Goal: Information Seeking & Learning: Learn about a topic

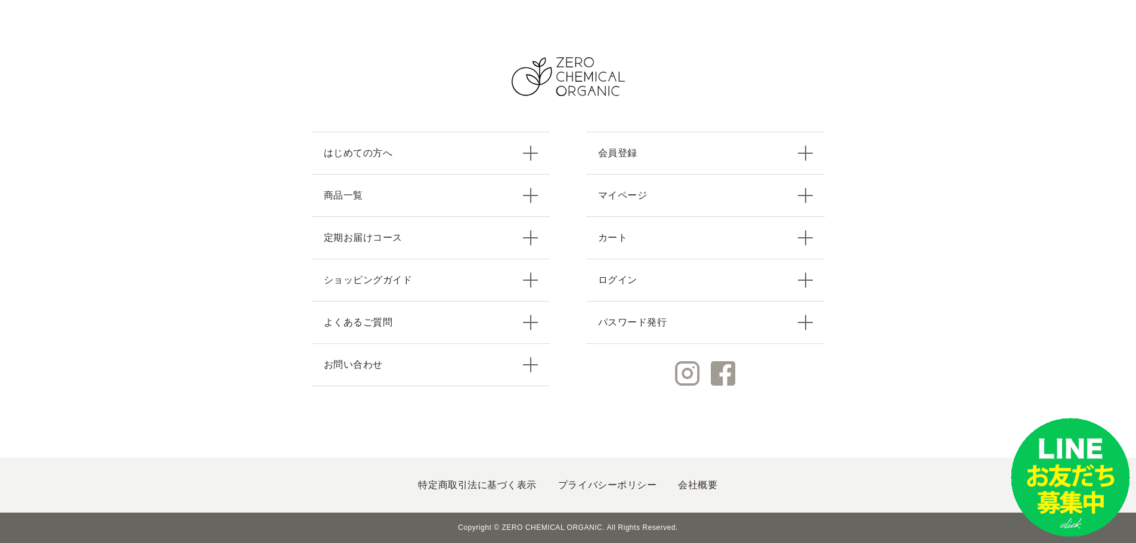
scroll to position [5488, 0]
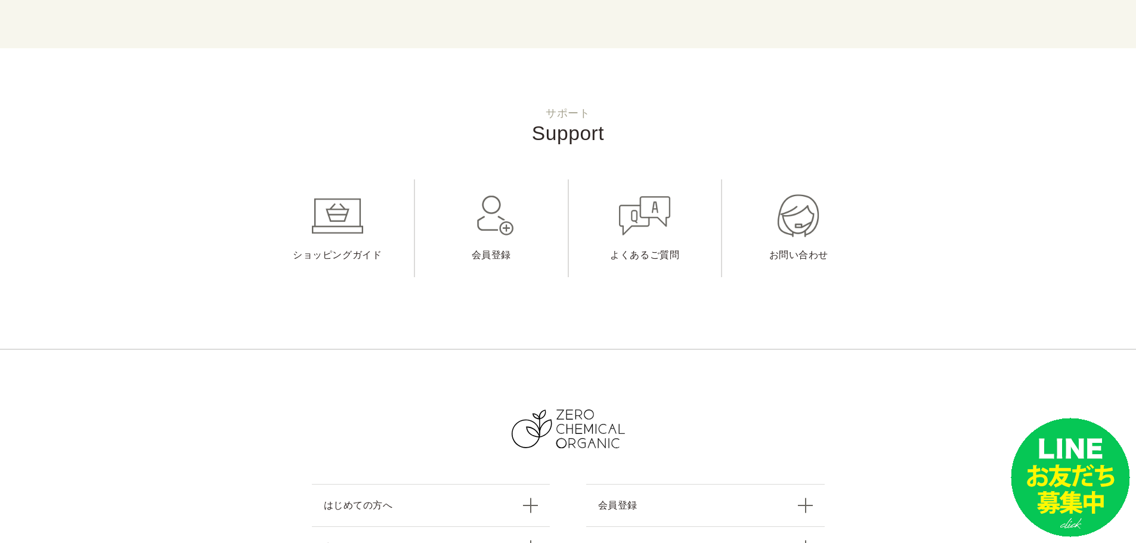
scroll to position [4849, 0]
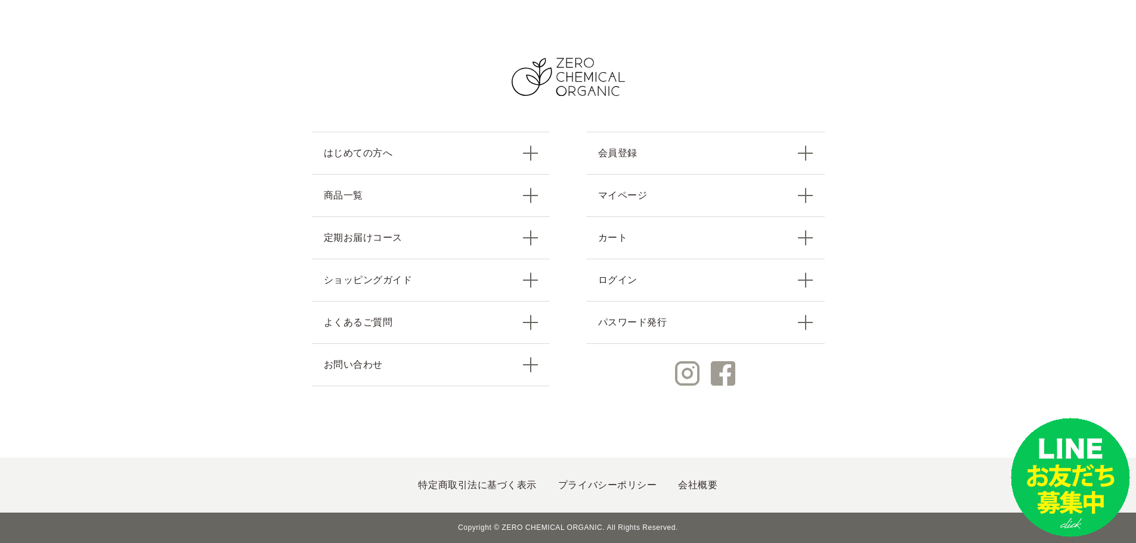
scroll to position [4591, 0]
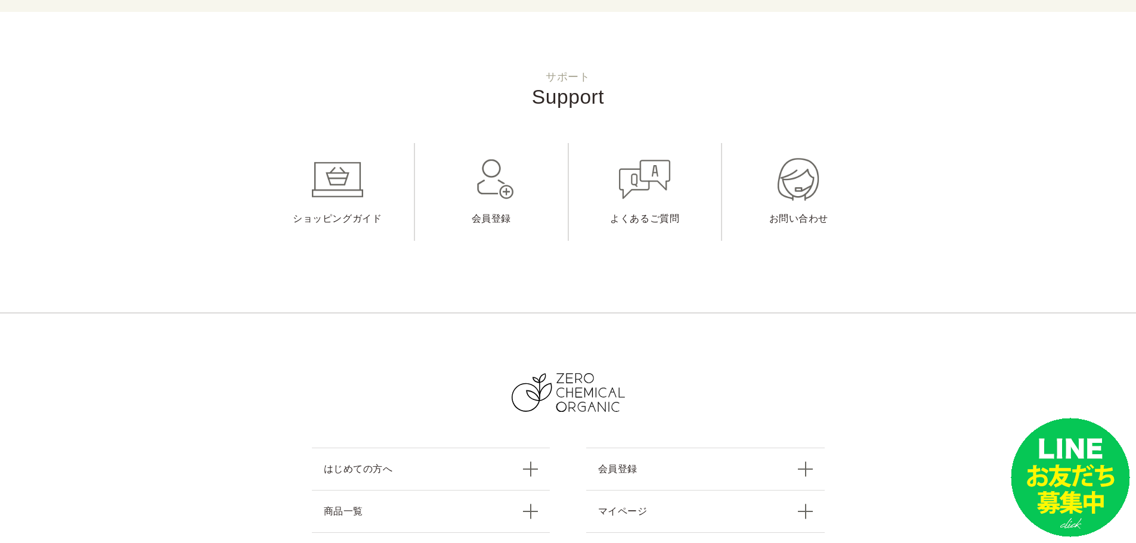
scroll to position [4908, 0]
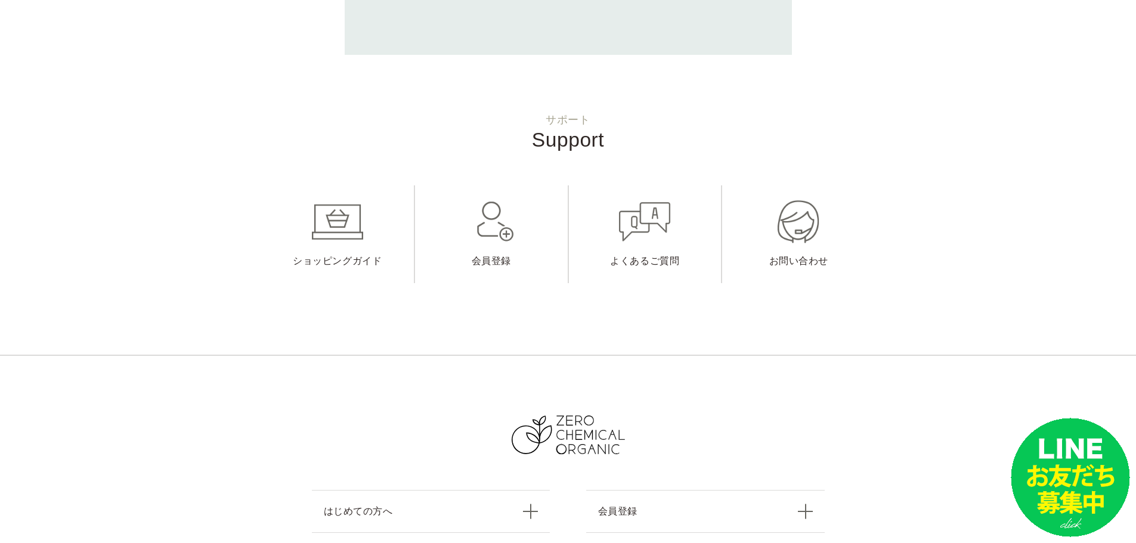
scroll to position [3076, 0]
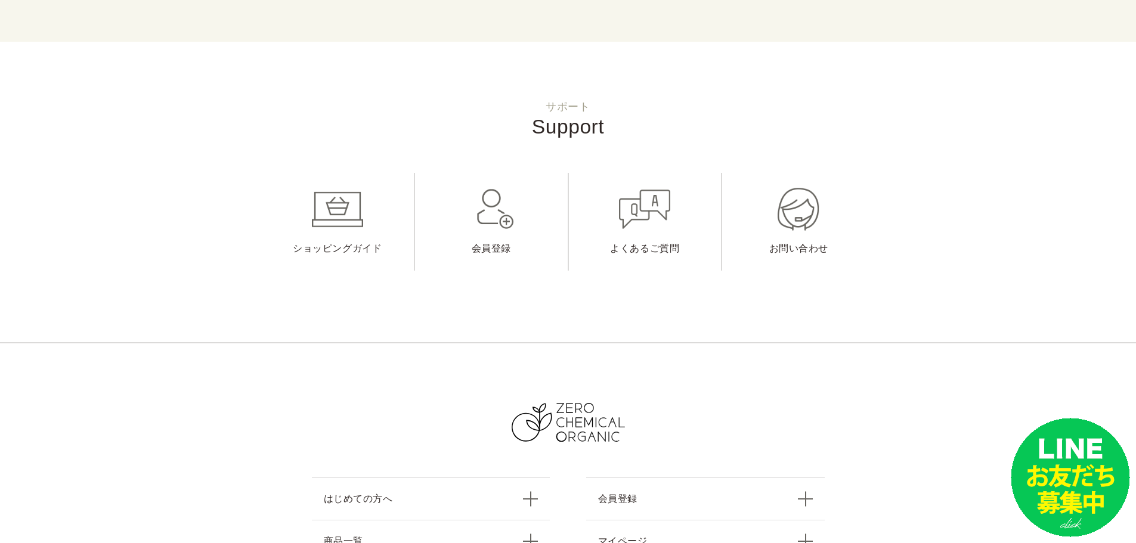
scroll to position [4877, 0]
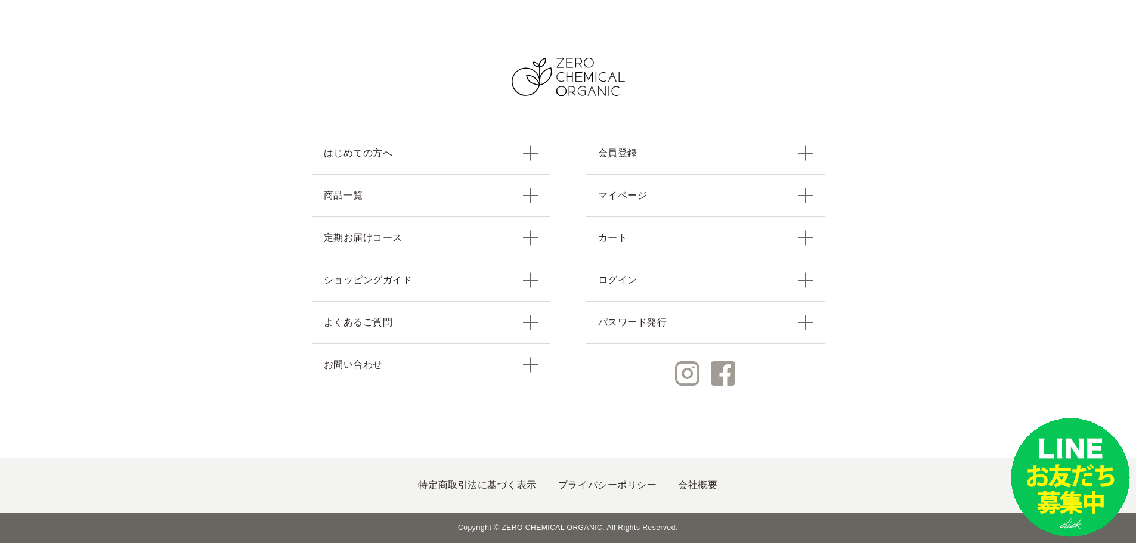
scroll to position [6562, 0]
click at [444, 217] on link "商品一覧" at bounding box center [431, 195] width 239 height 42
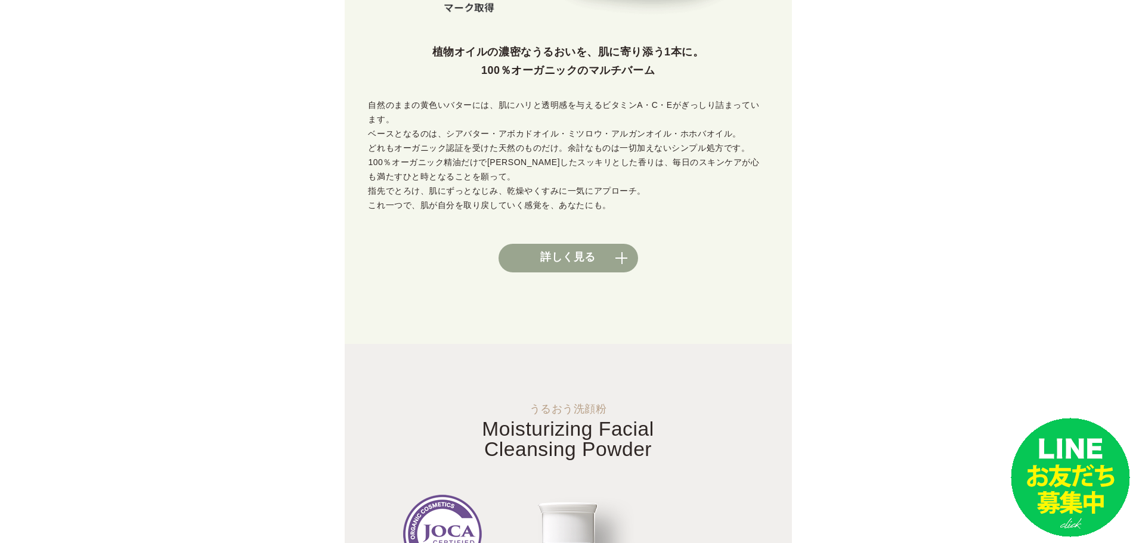
scroll to position [597, 0]
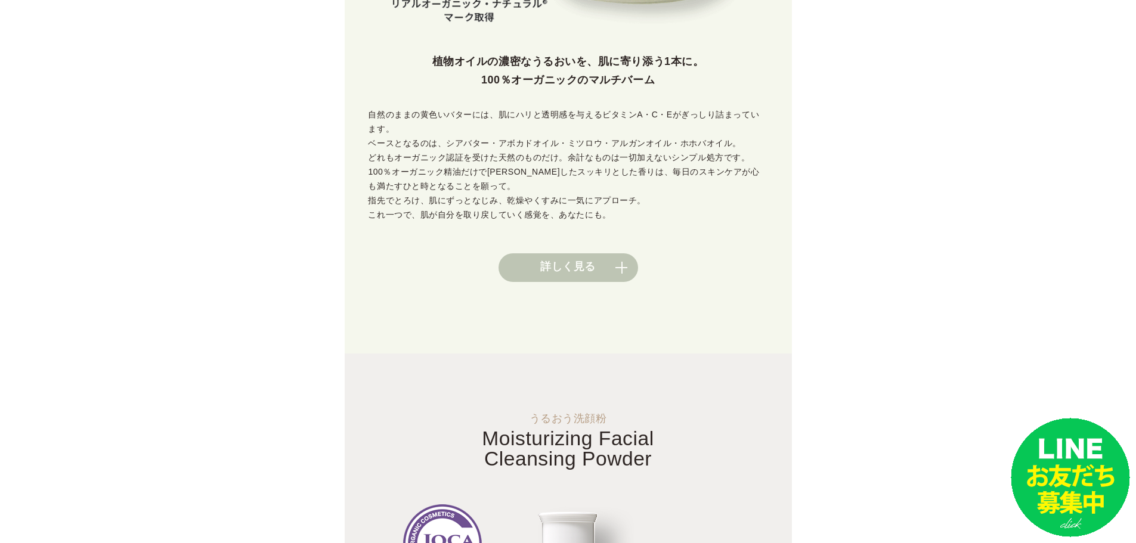
click at [580, 282] on link "詳しく見る" at bounding box center [569, 268] width 140 height 29
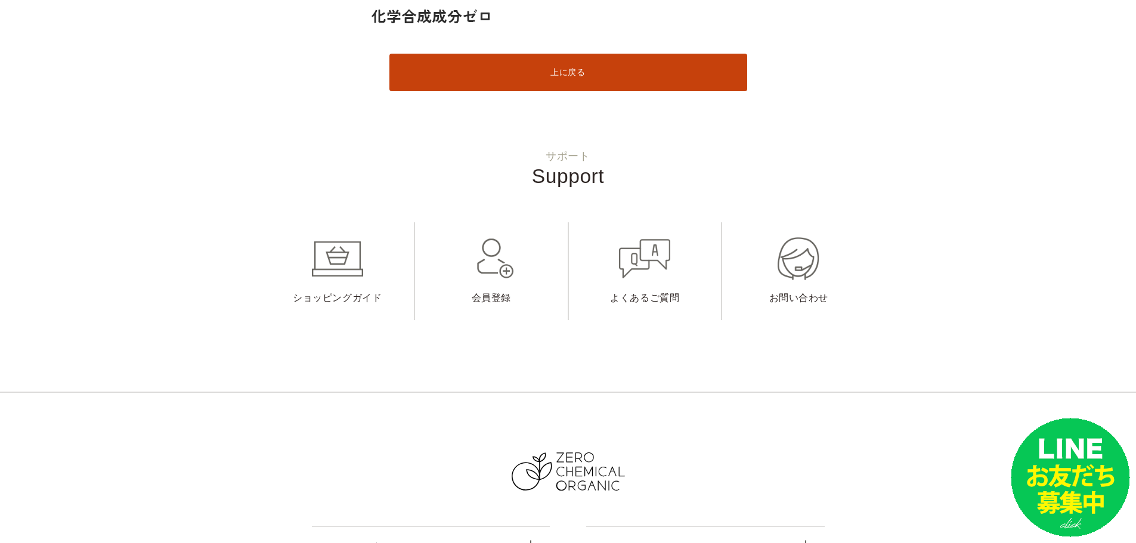
scroll to position [16524, 0]
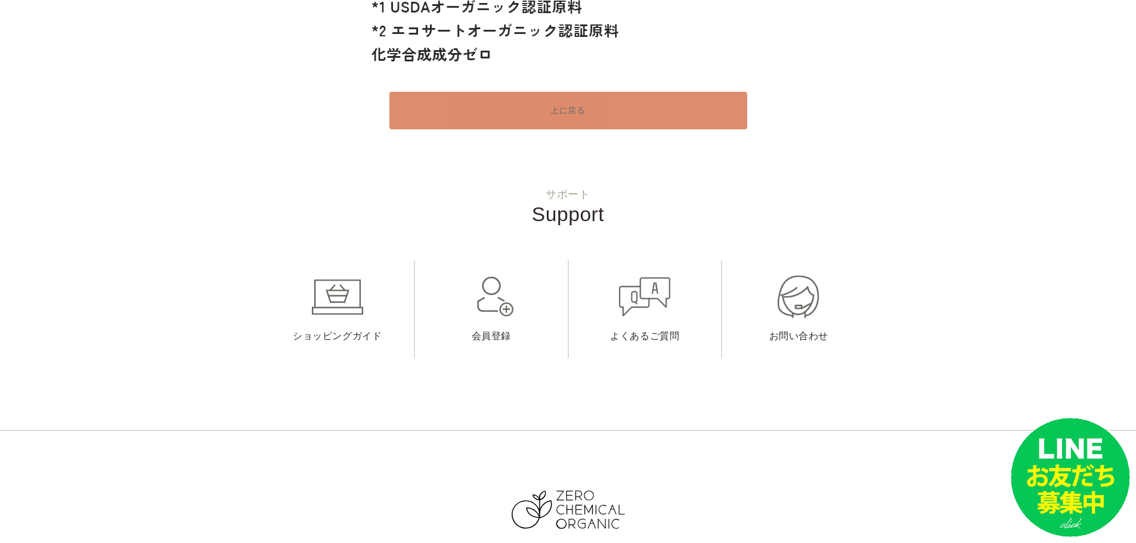
click at [544, 129] on link "上に戻る" at bounding box center [569, 111] width 358 height 38
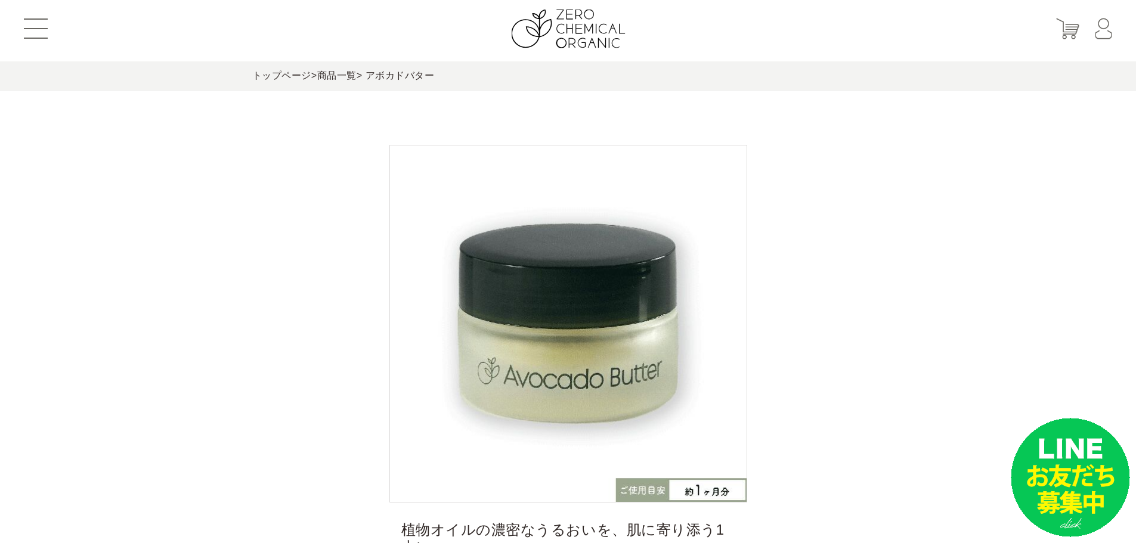
scroll to position [0, 0]
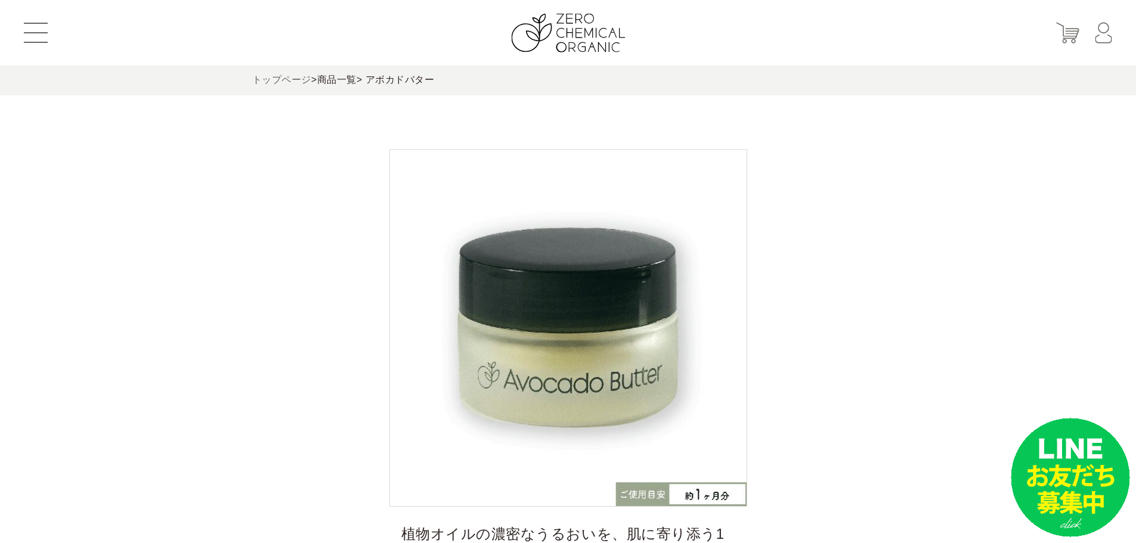
click at [306, 82] on link "トップページ" at bounding box center [281, 80] width 59 height 10
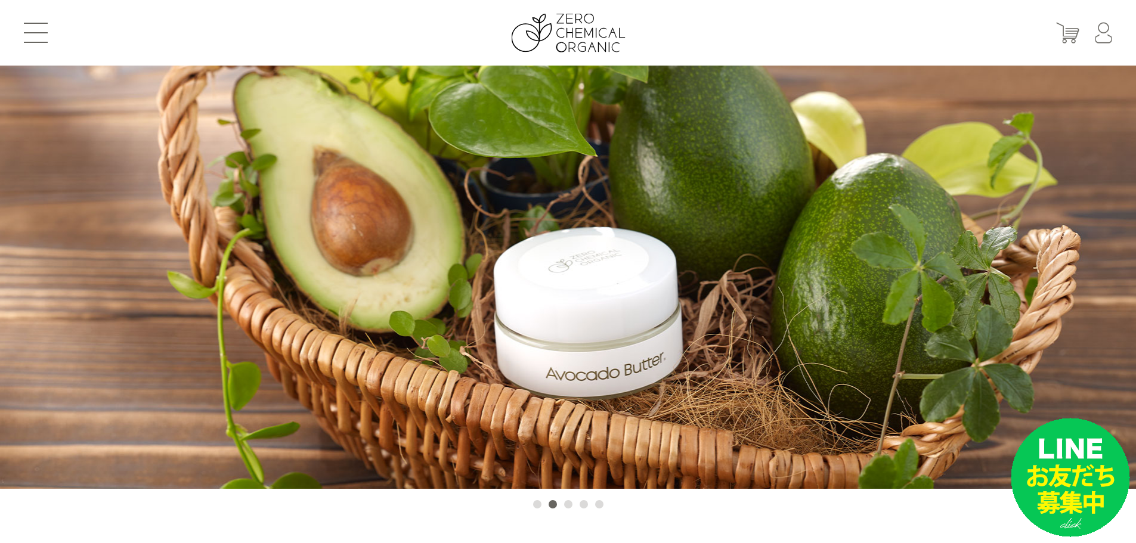
click at [568, 504] on button "3" at bounding box center [568, 505] width 8 height 8
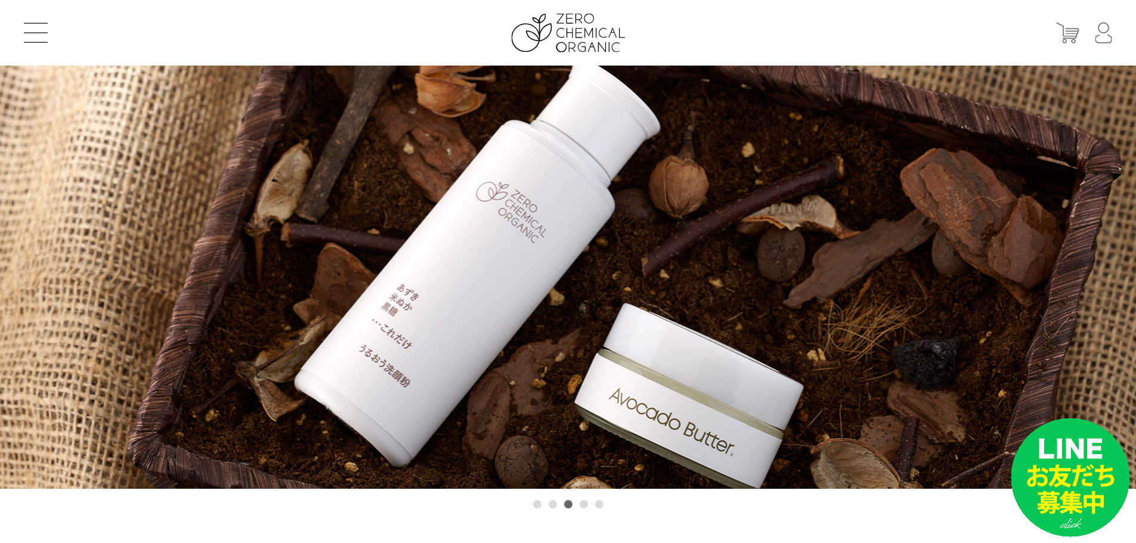
click at [582, 503] on button "4" at bounding box center [584, 505] width 8 height 8
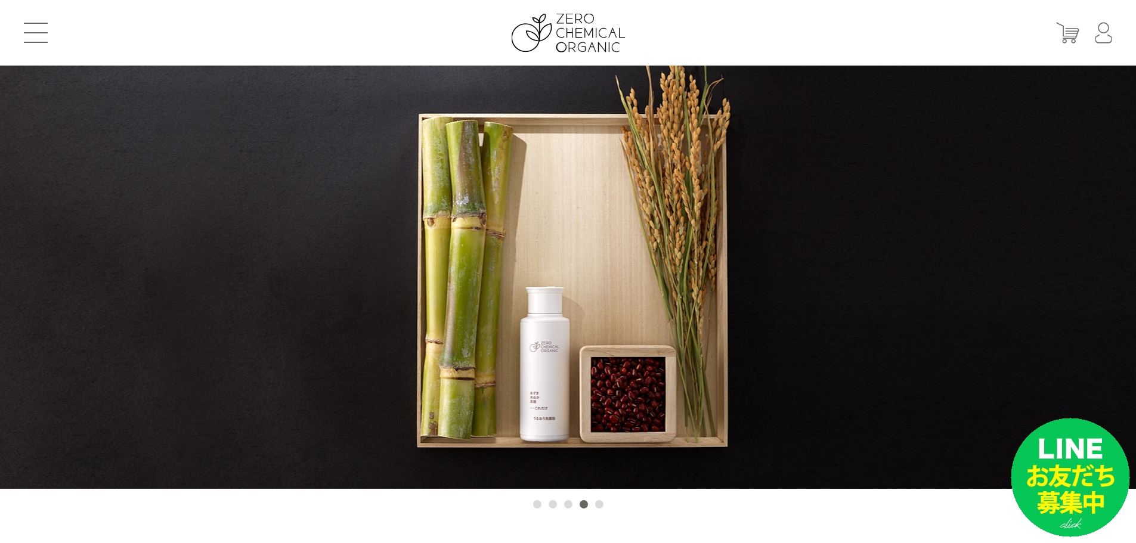
click at [595, 503] on button "5" at bounding box center [599, 505] width 8 height 8
click at [539, 502] on button "1" at bounding box center [537, 505] width 8 height 8
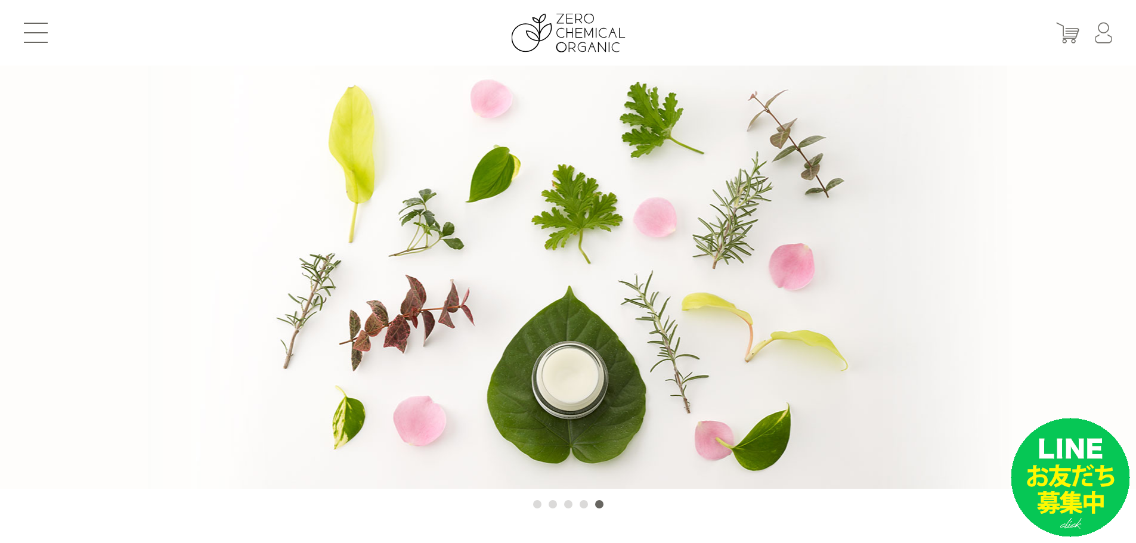
click at [536, 505] on button "1" at bounding box center [537, 505] width 8 height 8
